Goal: Check status: Check status

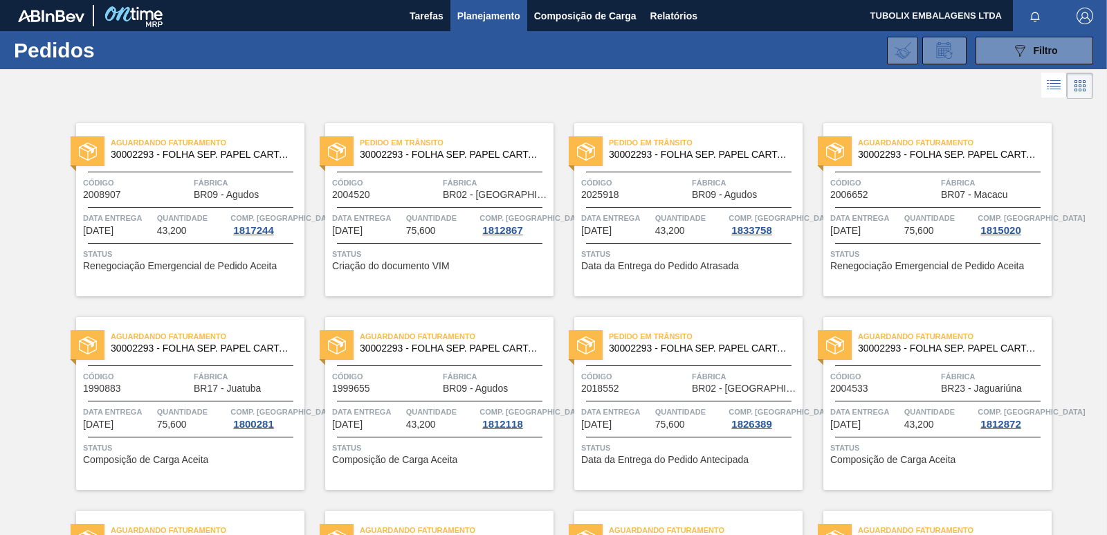
click at [690, 315] on div "Pedido em Trânsito 30002293 - FOLHA SEP. PAPEL CARTAO 1200x1000M 350g Código 20…" at bounding box center [677, 393] width 249 height 194
click at [694, 329] on div "Pedido em Trânsito 30002293 - FOLHA SEP. PAPEL CARTAO 1200x1000M 350g" at bounding box center [688, 339] width 228 height 24
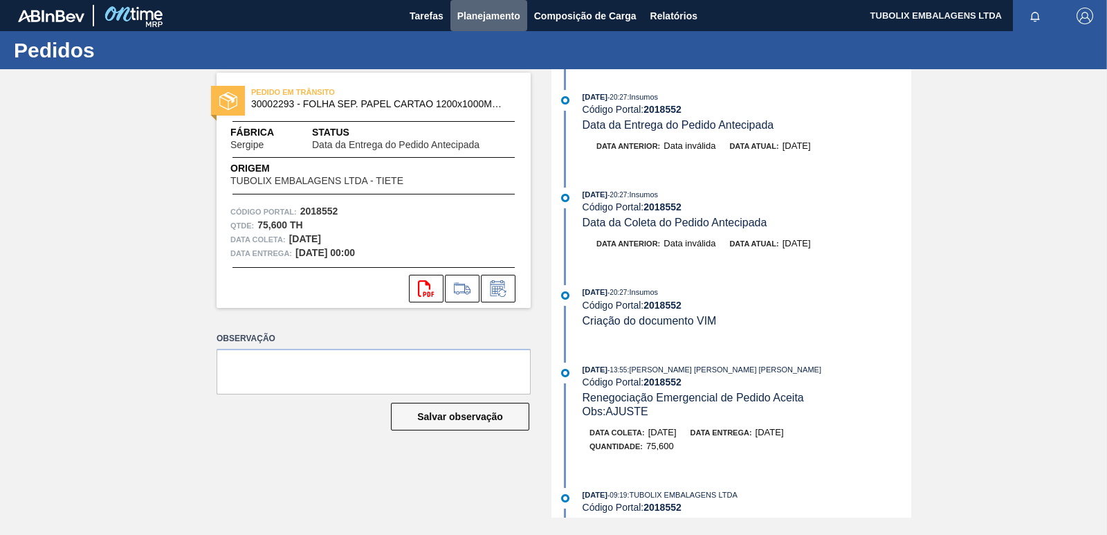
drag, startPoint x: 510, startPoint y: 15, endPoint x: 497, endPoint y: 41, distance: 29.1
click at [509, 15] on span "Planejamento" at bounding box center [488, 16] width 63 height 17
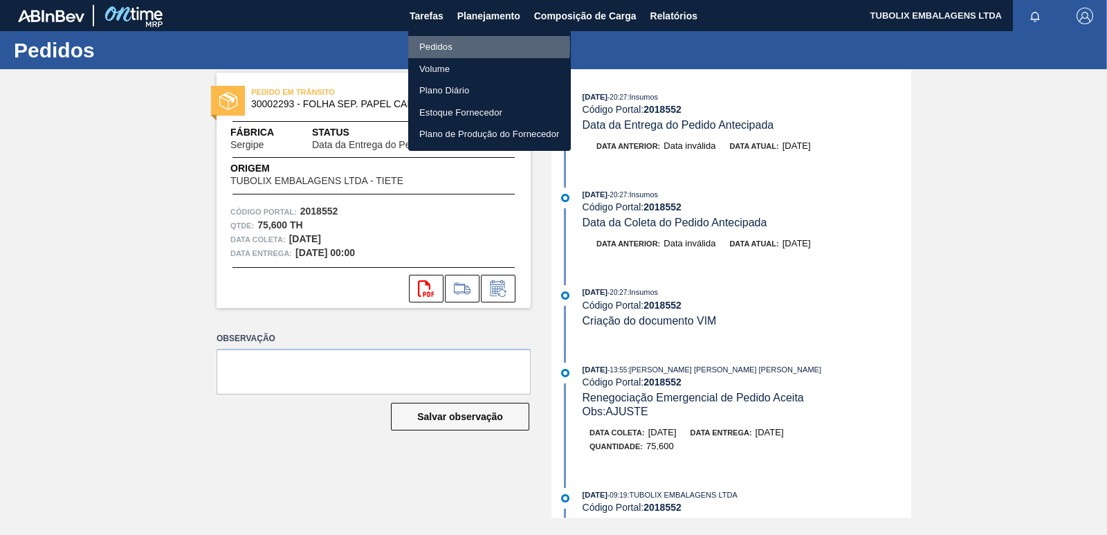
click at [447, 46] on li "Pedidos" at bounding box center [489, 47] width 163 height 22
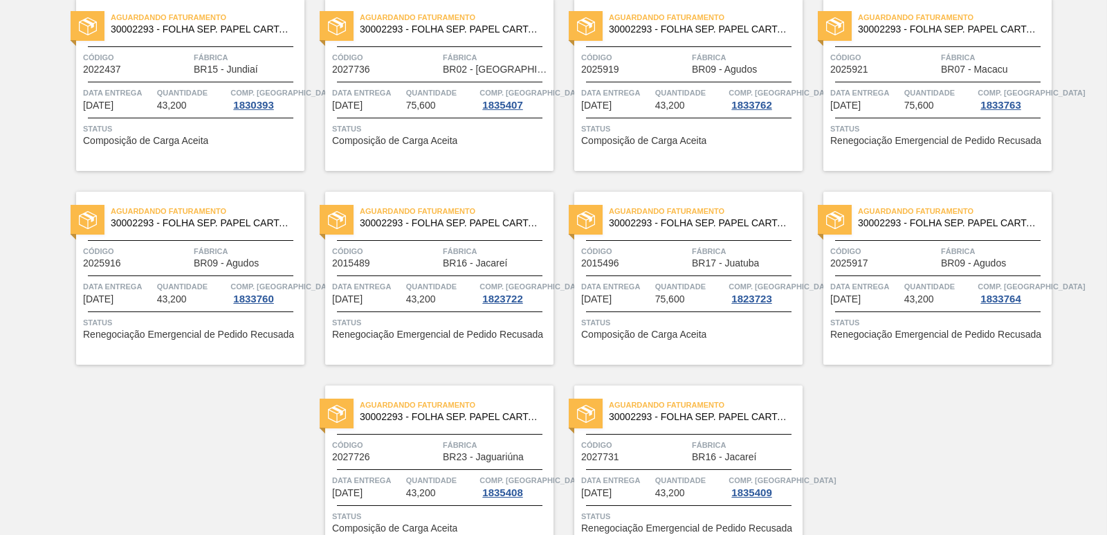
scroll to position [2136, 0]
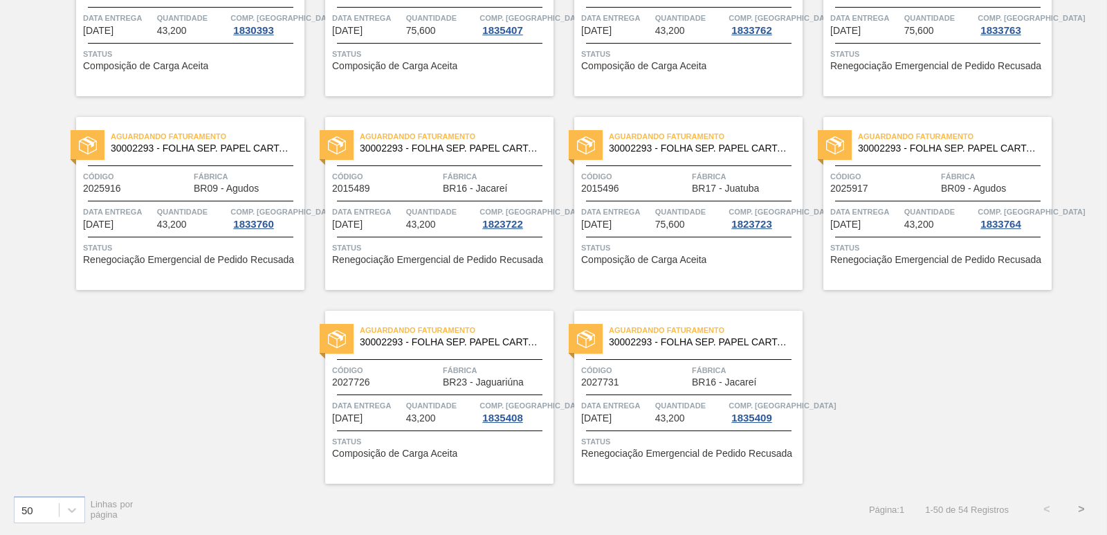
click at [1075, 511] on button ">" at bounding box center [1081, 509] width 35 height 35
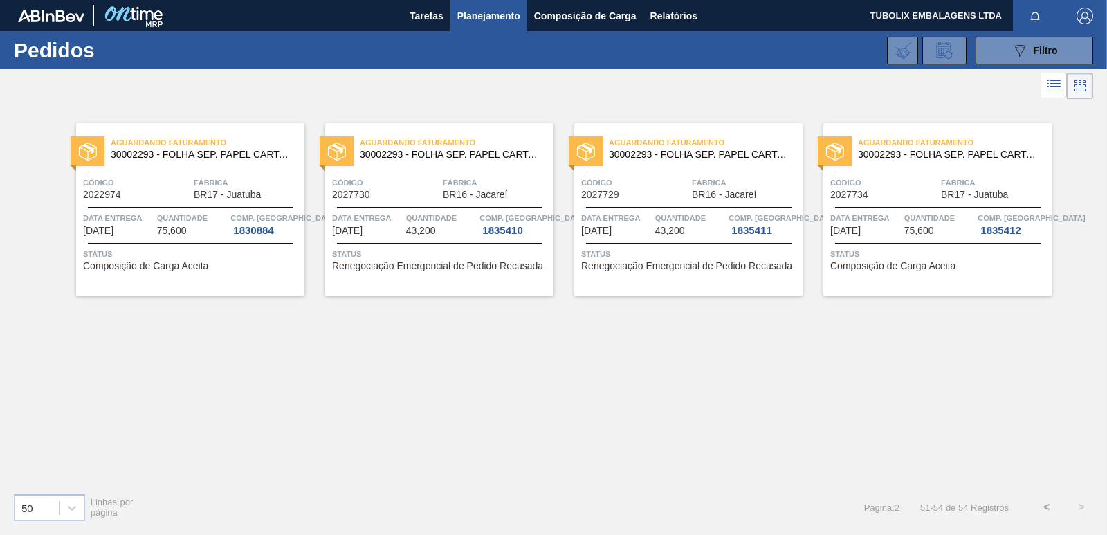
scroll to position [0, 0]
click at [1009, 55] on button "089F7B8B-B2A5-4AFE-B5C0-19BA573D28AC Filtro" at bounding box center [1034, 51] width 118 height 28
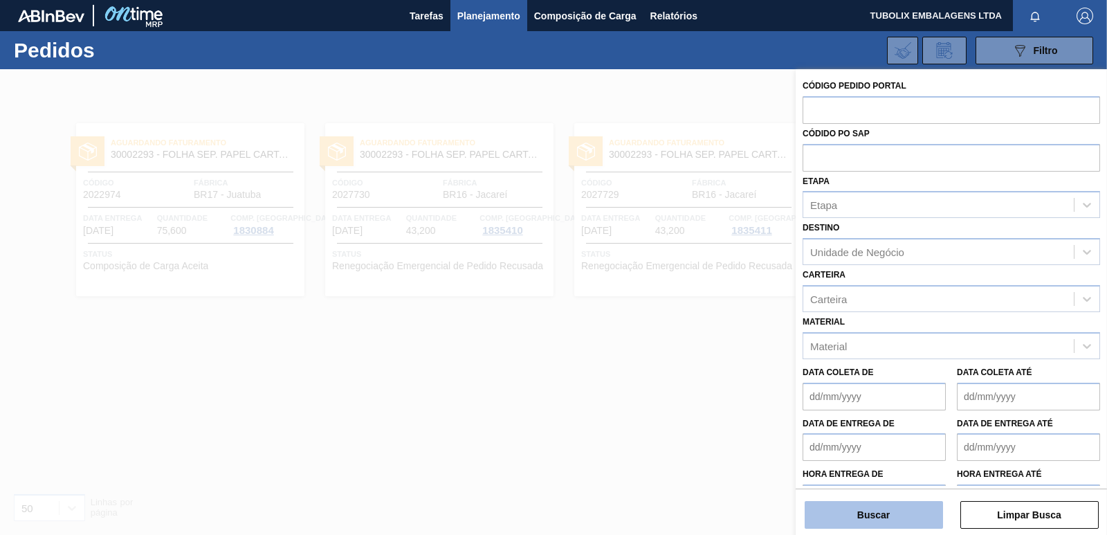
click at [870, 516] on button "Buscar" at bounding box center [873, 515] width 138 height 28
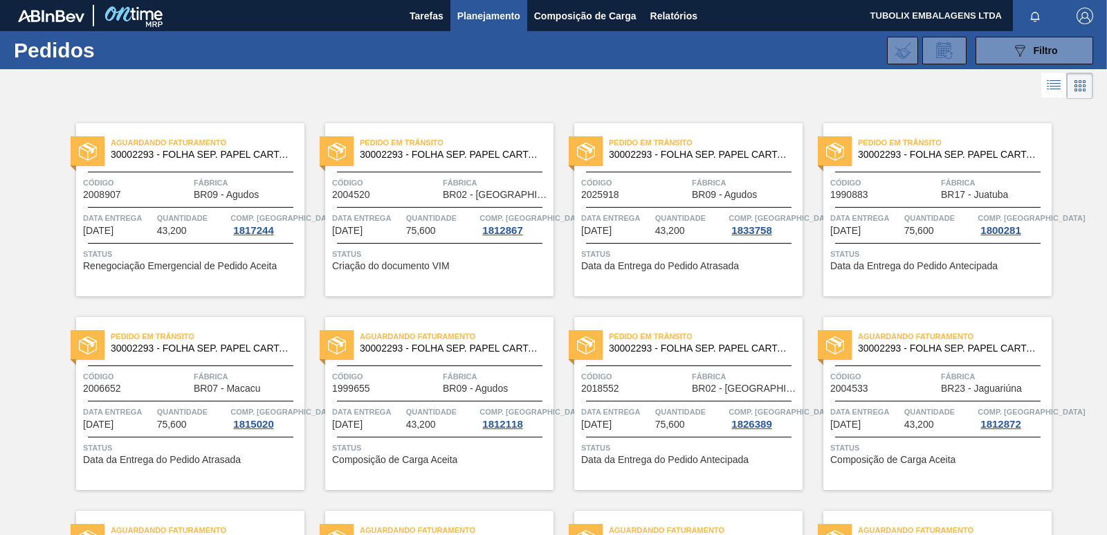
click at [191, 328] on div "Pedido em Trânsito 30002293 - FOLHA SEP. PAPEL CARTAO 1200x1000M 350g" at bounding box center [190, 339] width 228 height 24
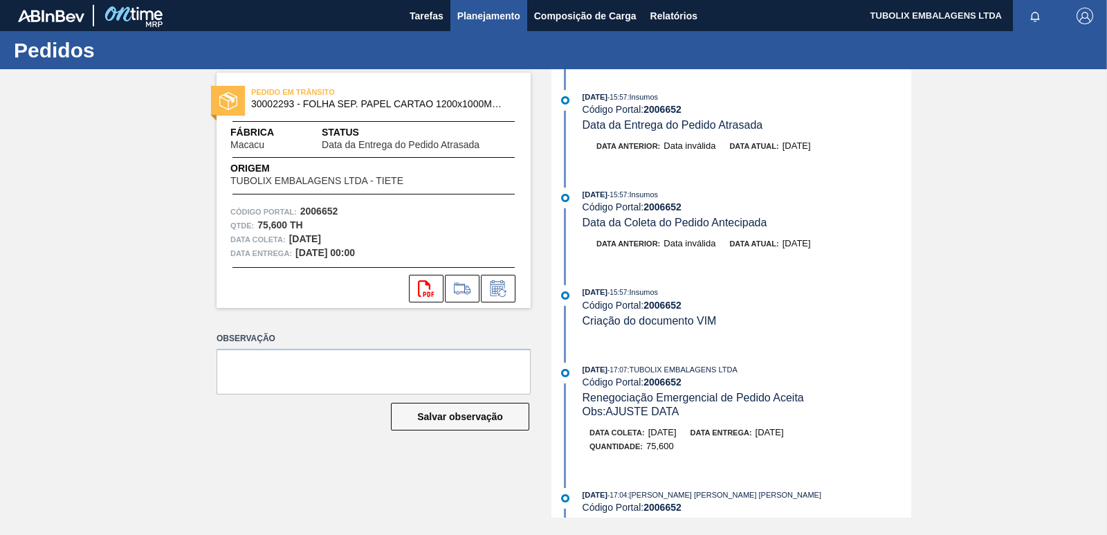
click at [503, 23] on span "Planejamento" at bounding box center [488, 16] width 63 height 17
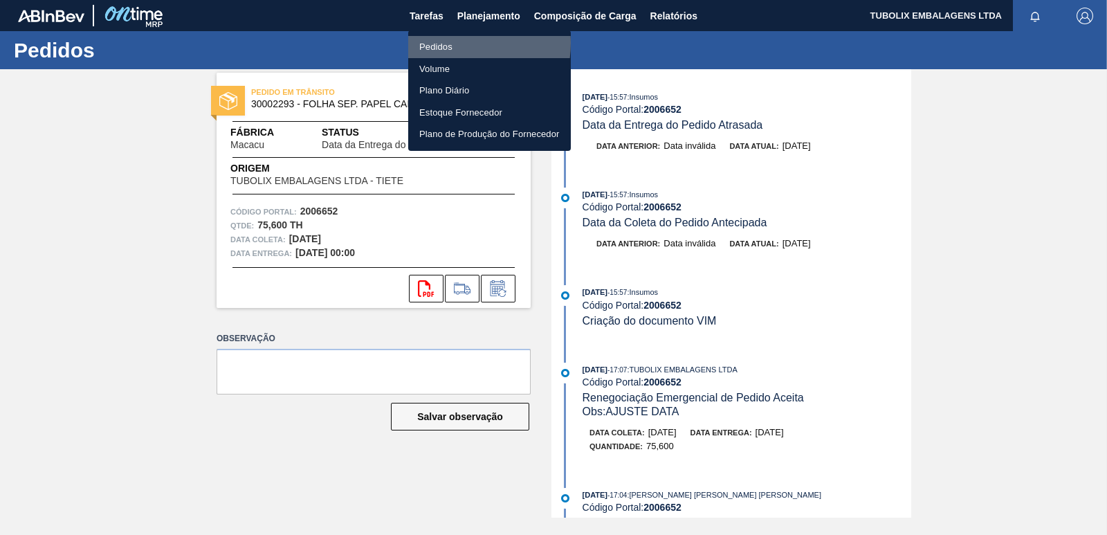
click at [450, 43] on li "Pedidos" at bounding box center [489, 47] width 163 height 22
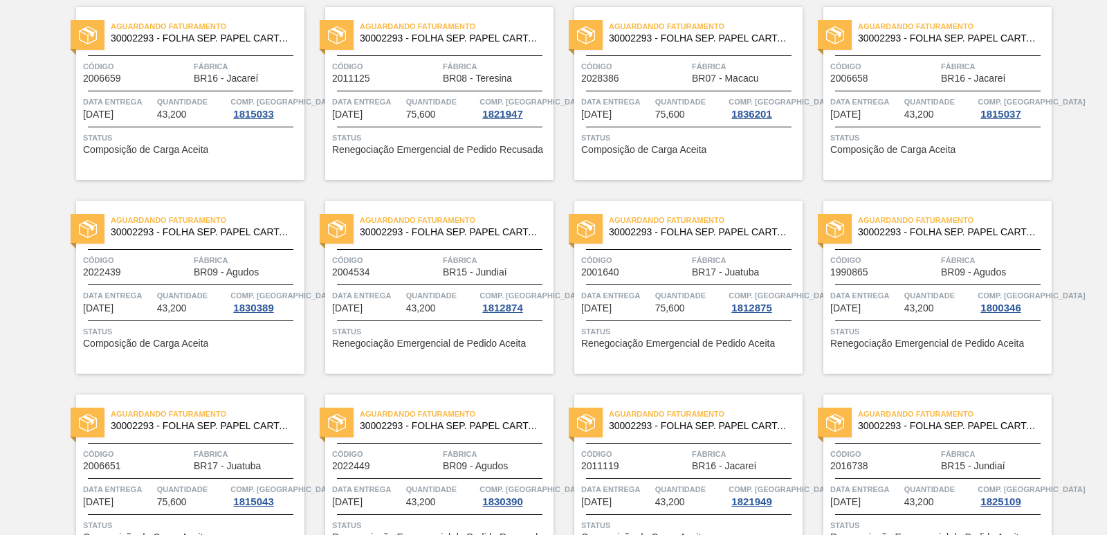
scroll to position [1107, 0]
